Goal: Task Accomplishment & Management: Use online tool/utility

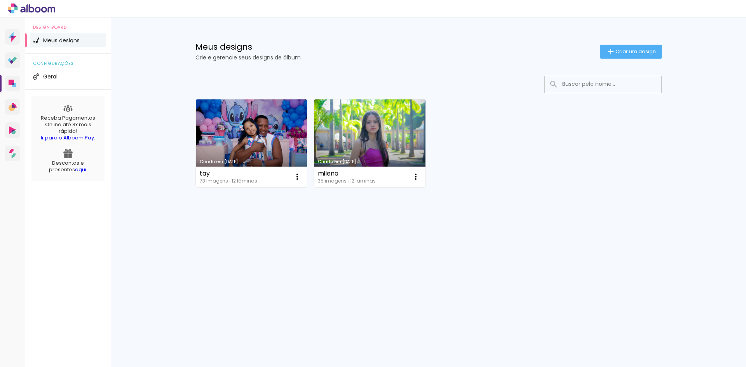
click at [248, 135] on link "Criado em [DATE]" at bounding box center [252, 144] width 112 height 88
